Goal: Task Accomplishment & Management: Manage account settings

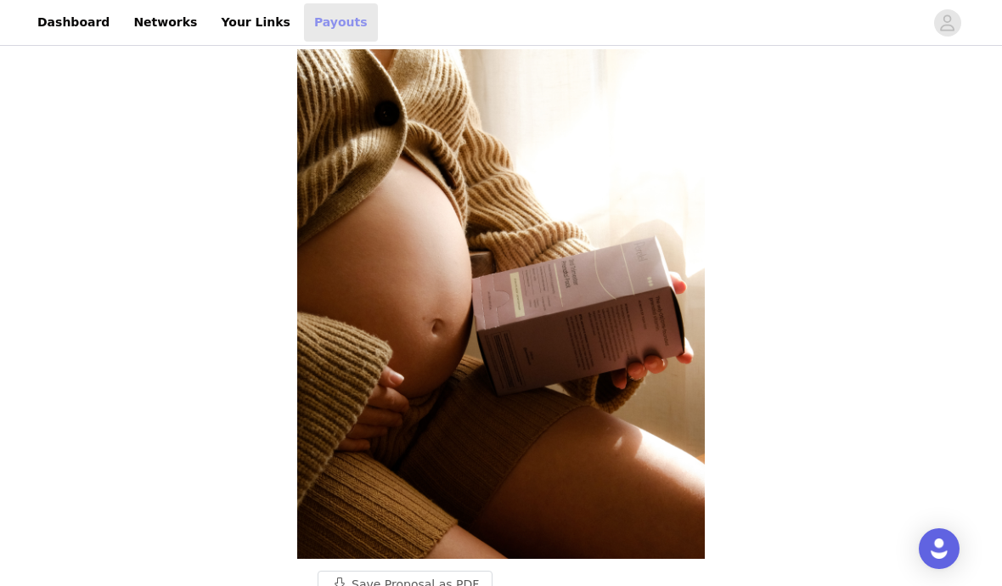
drag, startPoint x: 239, startPoint y: 27, endPoint x: 324, endPoint y: 22, distance: 85.9
click at [239, 27] on link "Your Links" at bounding box center [256, 22] width 90 height 38
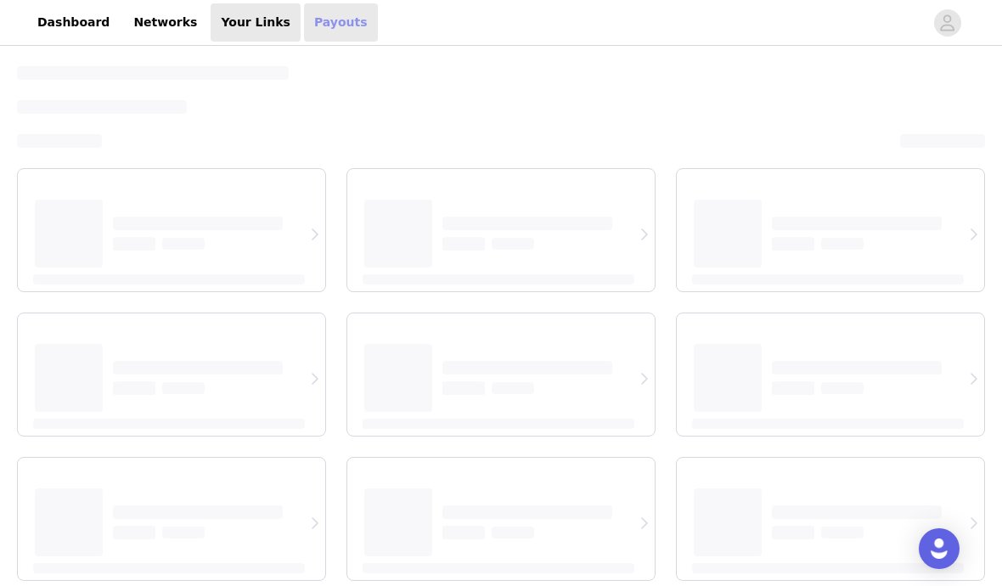
select select "12"
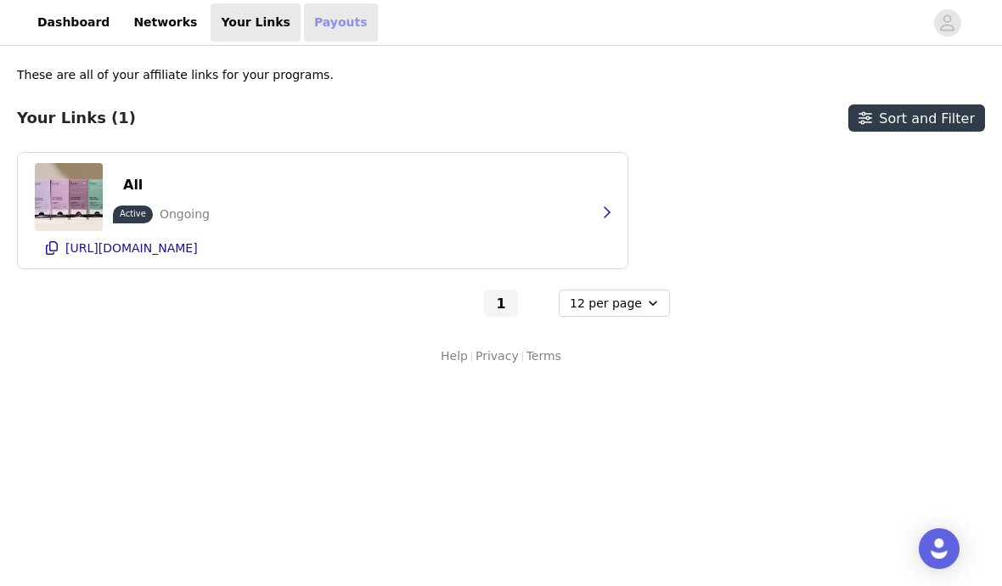
click at [313, 25] on link "Payouts" at bounding box center [341, 22] width 74 height 38
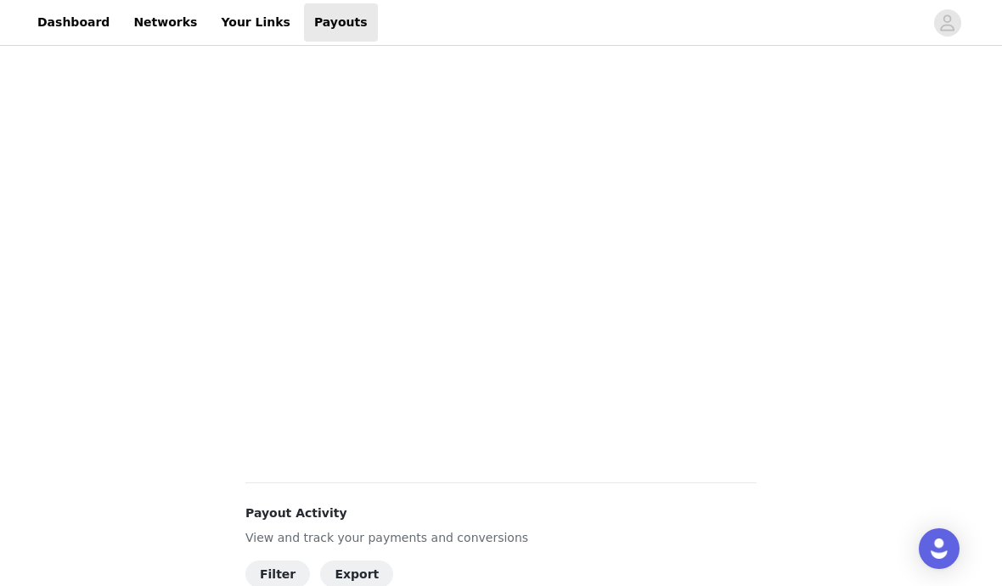
scroll to position [437, 0]
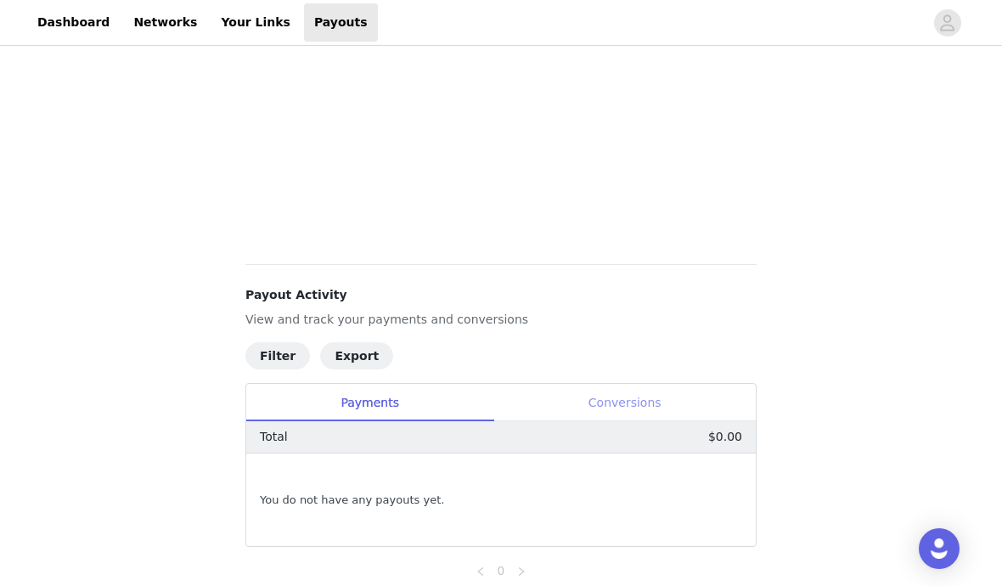
click at [618, 396] on div "Conversions" at bounding box center [624, 403] width 262 height 38
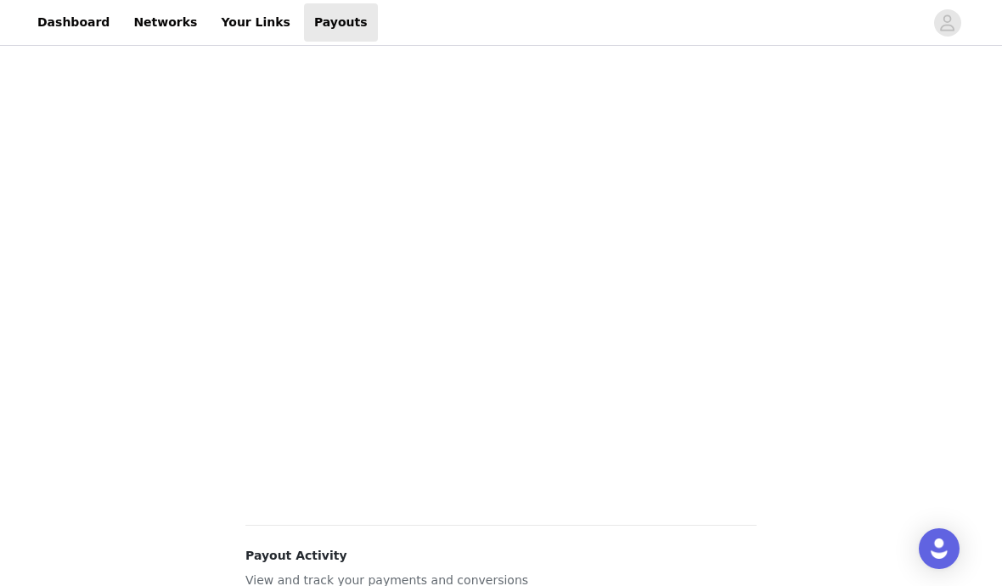
scroll to position [0, 0]
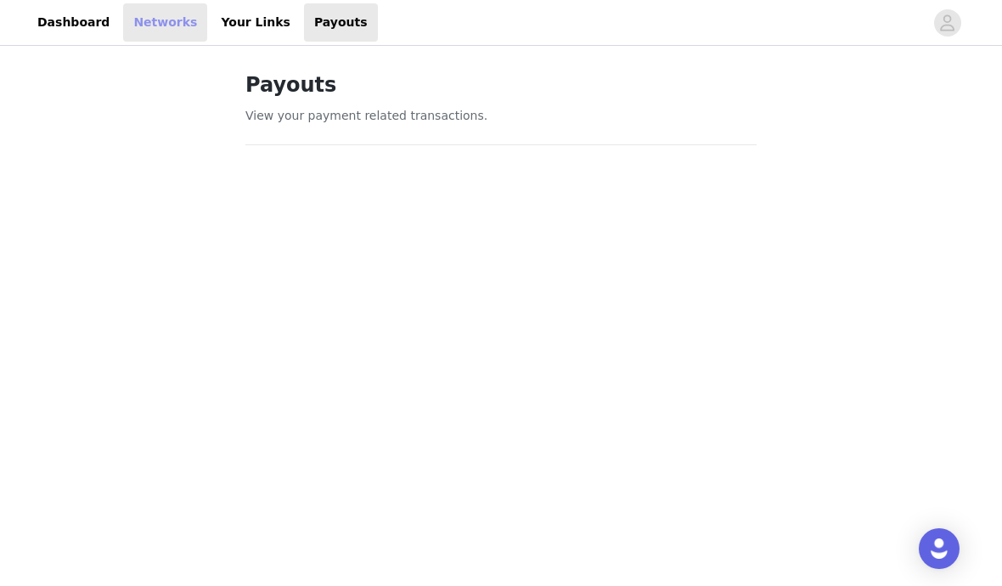
click at [134, 5] on link "Networks" at bounding box center [165, 22] width 84 height 38
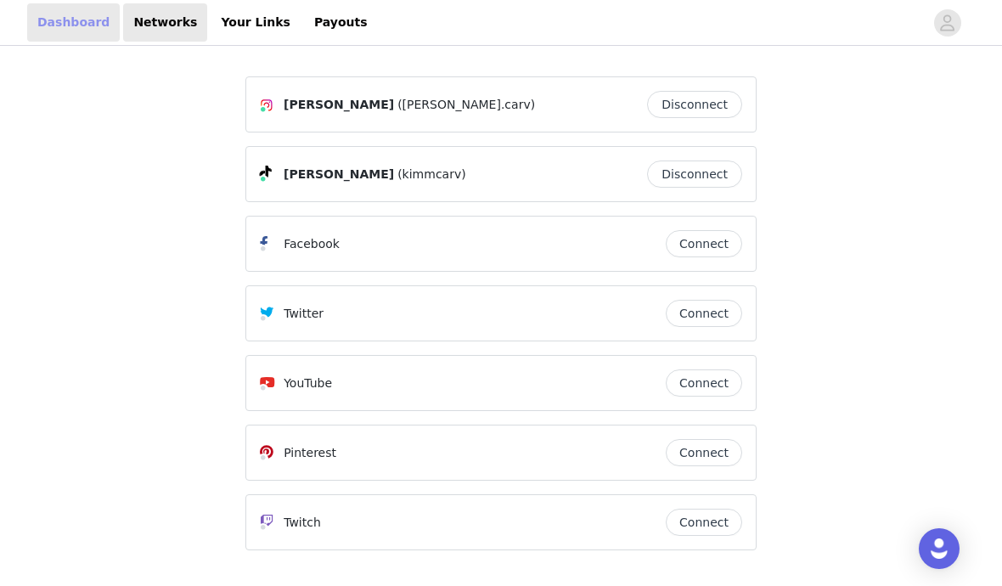
click at [76, 27] on link "Dashboard" at bounding box center [73, 22] width 93 height 38
